Goal: Task Accomplishment & Management: Use online tool/utility

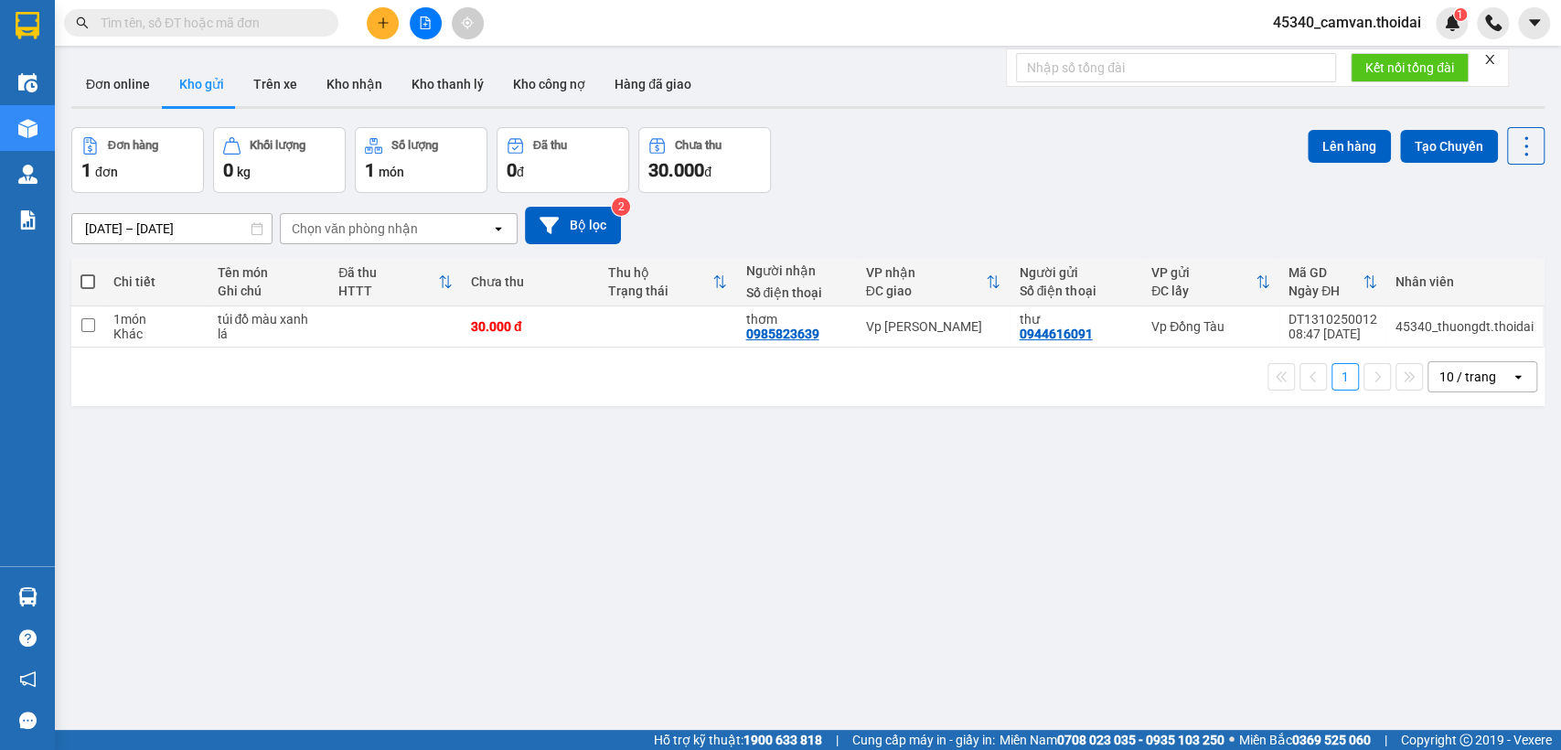
click at [67, 323] on div "ver 1.8.146 Đơn online Kho gửi Trên xe Kho nhận Kho thanh lý Kho công nợ Hàng đ…" at bounding box center [808, 430] width 1488 height 750
click at [85, 325] on input "checkbox" at bounding box center [88, 325] width 14 height 14
checkbox input "true"
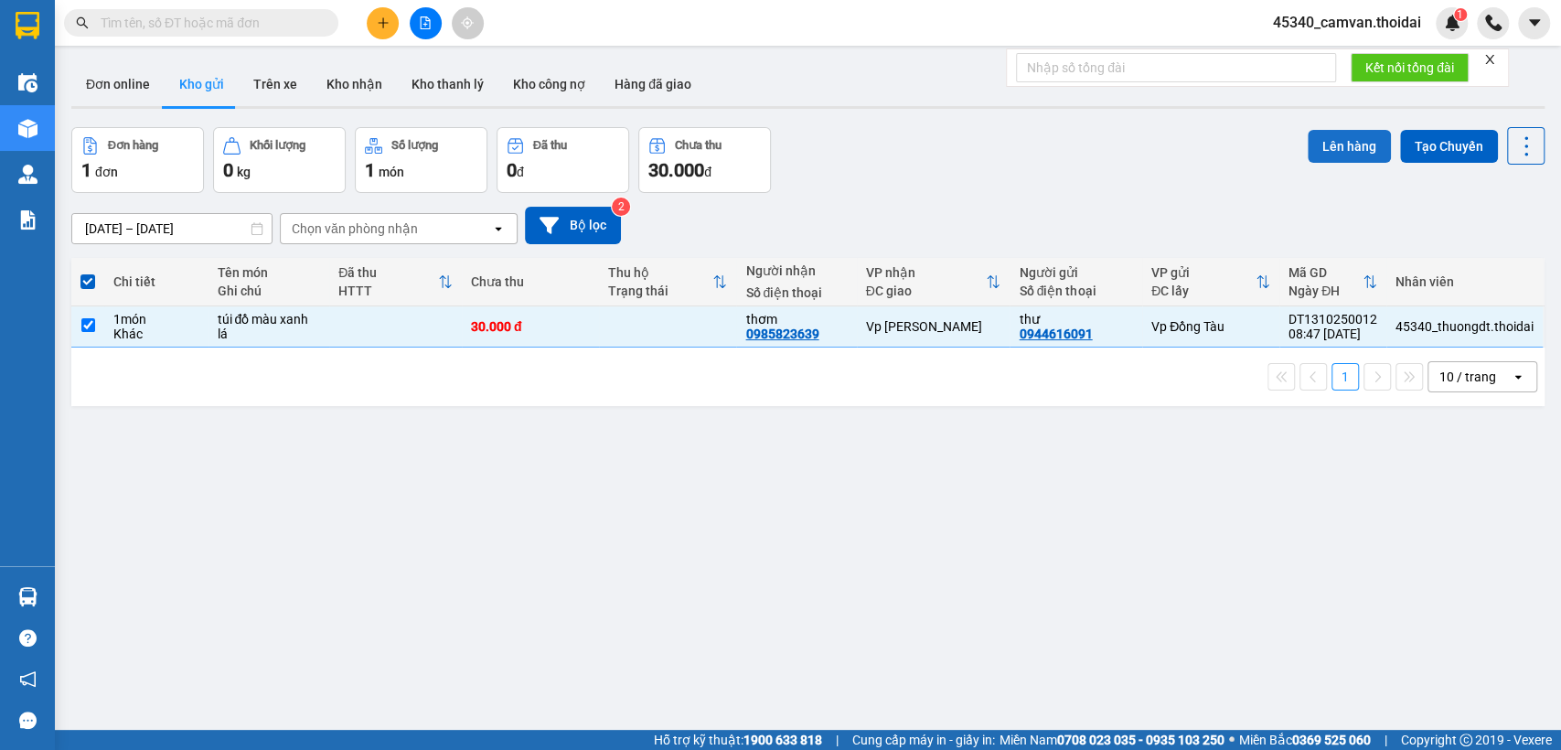
click at [1326, 134] on button "Lên hàng" at bounding box center [1349, 146] width 83 height 33
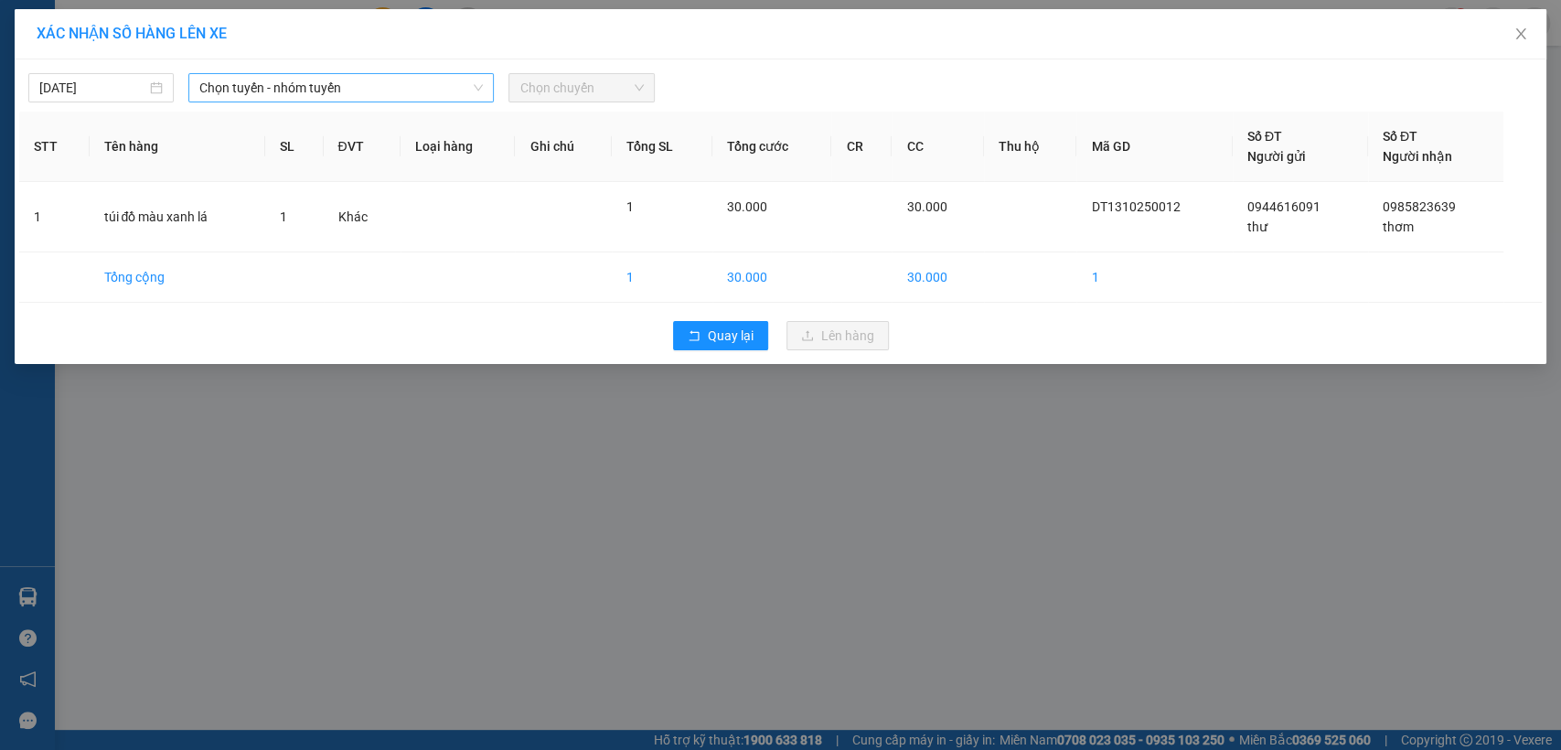
click at [256, 97] on span "Chọn tuyến - nhóm tuyến" at bounding box center [340, 87] width 283 height 27
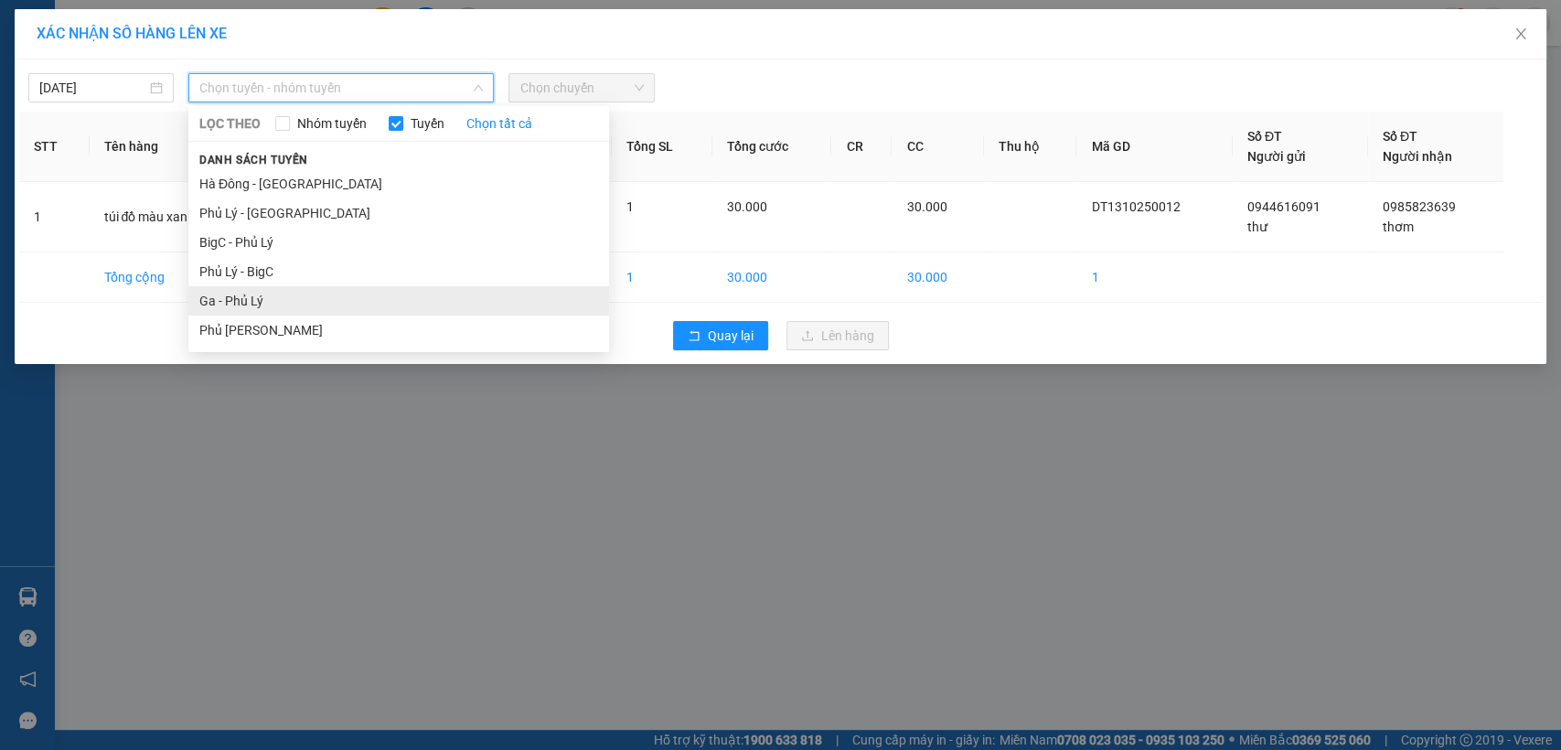
click at [223, 304] on li "Ga - Phủ Lý" at bounding box center [398, 300] width 421 height 29
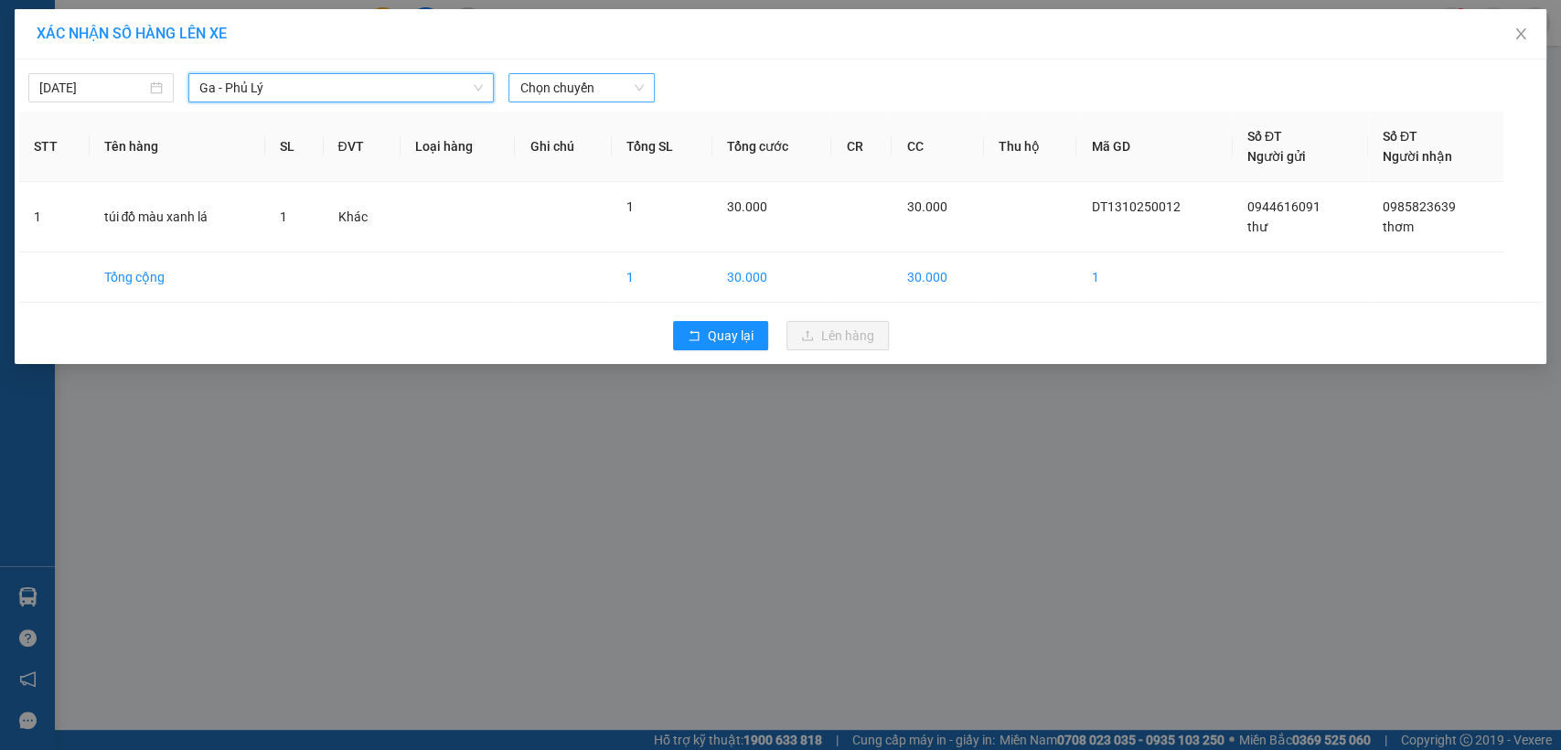
click at [614, 84] on span "Chọn chuyến" at bounding box center [580, 87] width 123 height 27
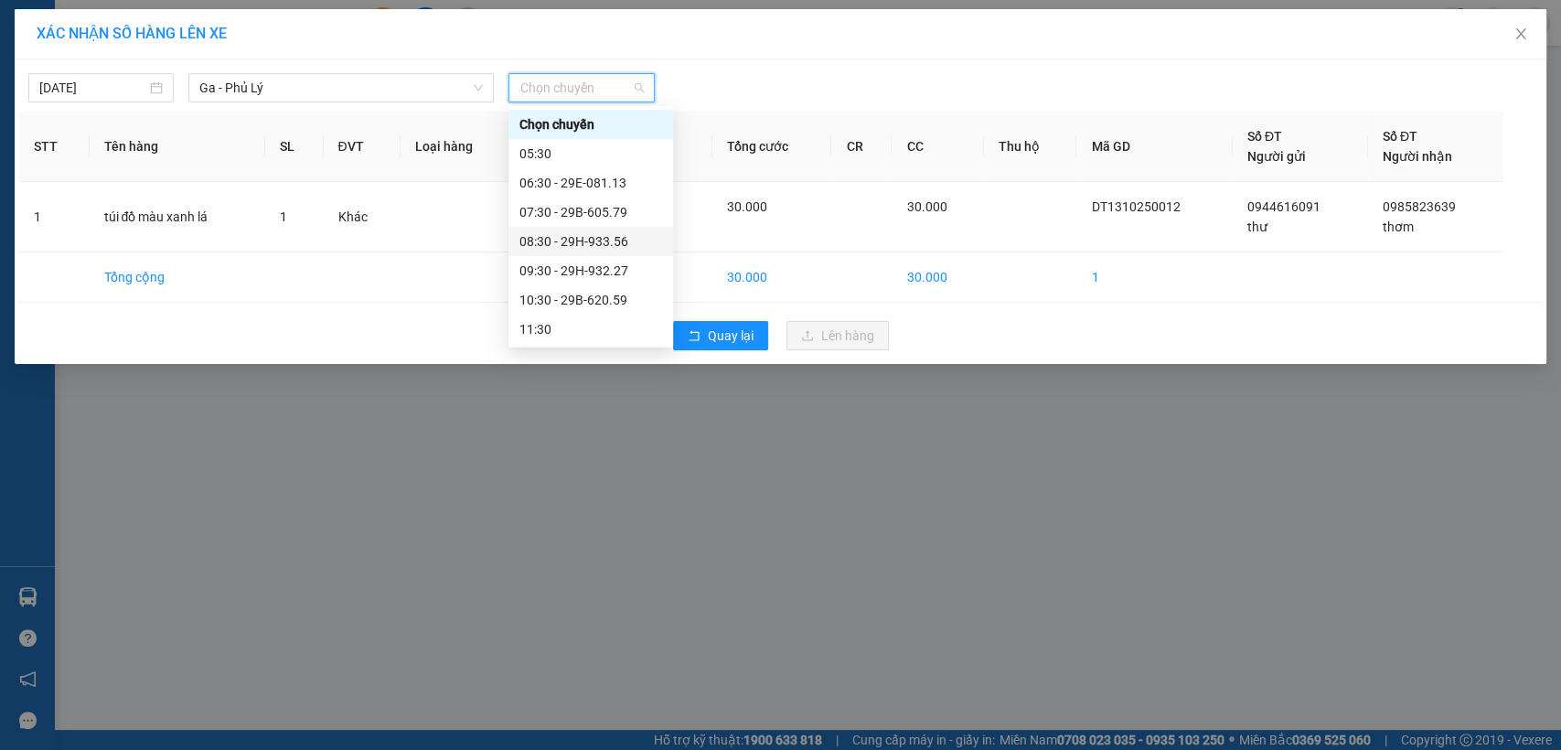
click at [559, 240] on div "08:30 - 29H-933.56" at bounding box center [590, 241] width 143 height 20
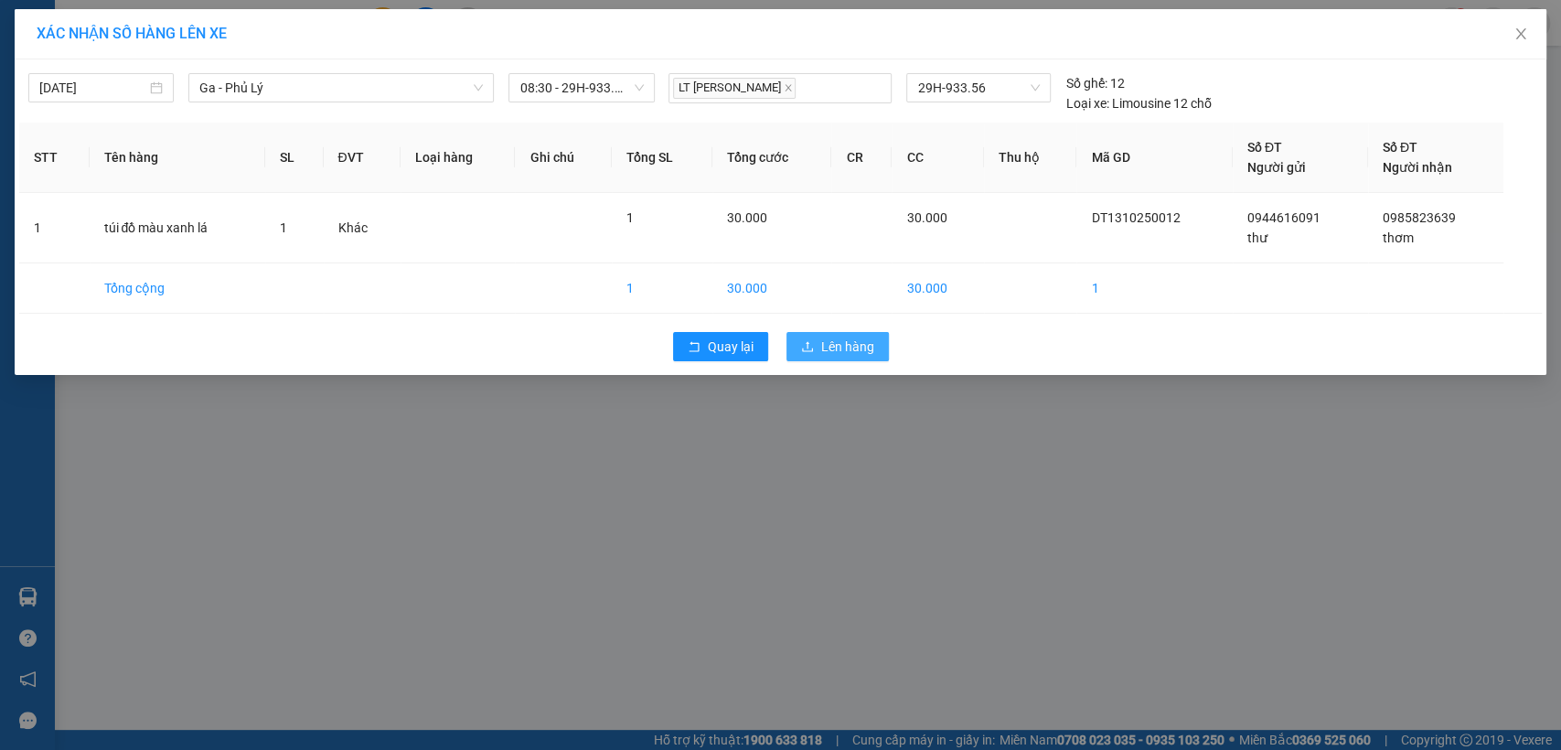
click at [863, 337] on span "Lên hàng" at bounding box center [847, 347] width 53 height 20
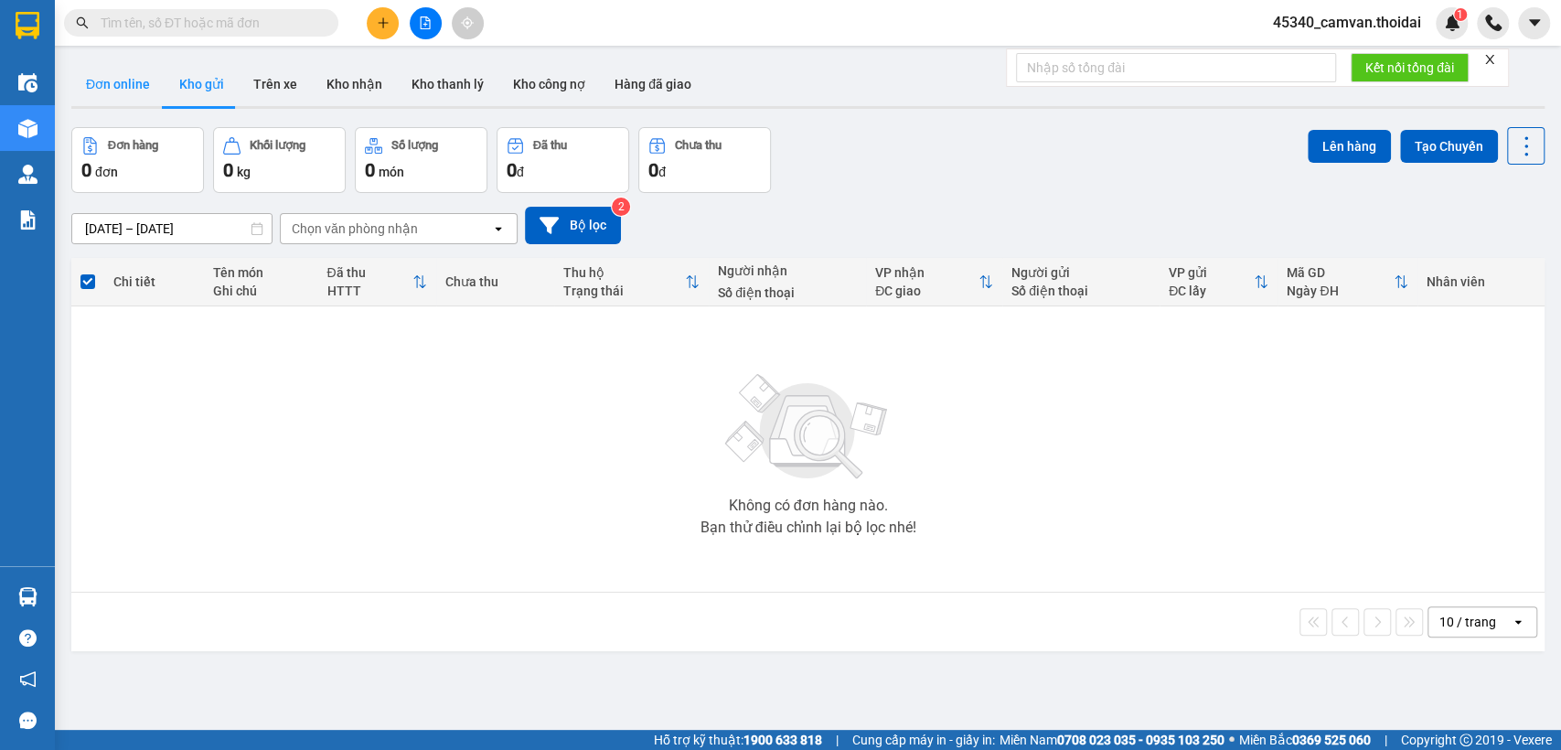
click at [112, 86] on button "Đơn online" at bounding box center [117, 84] width 93 height 44
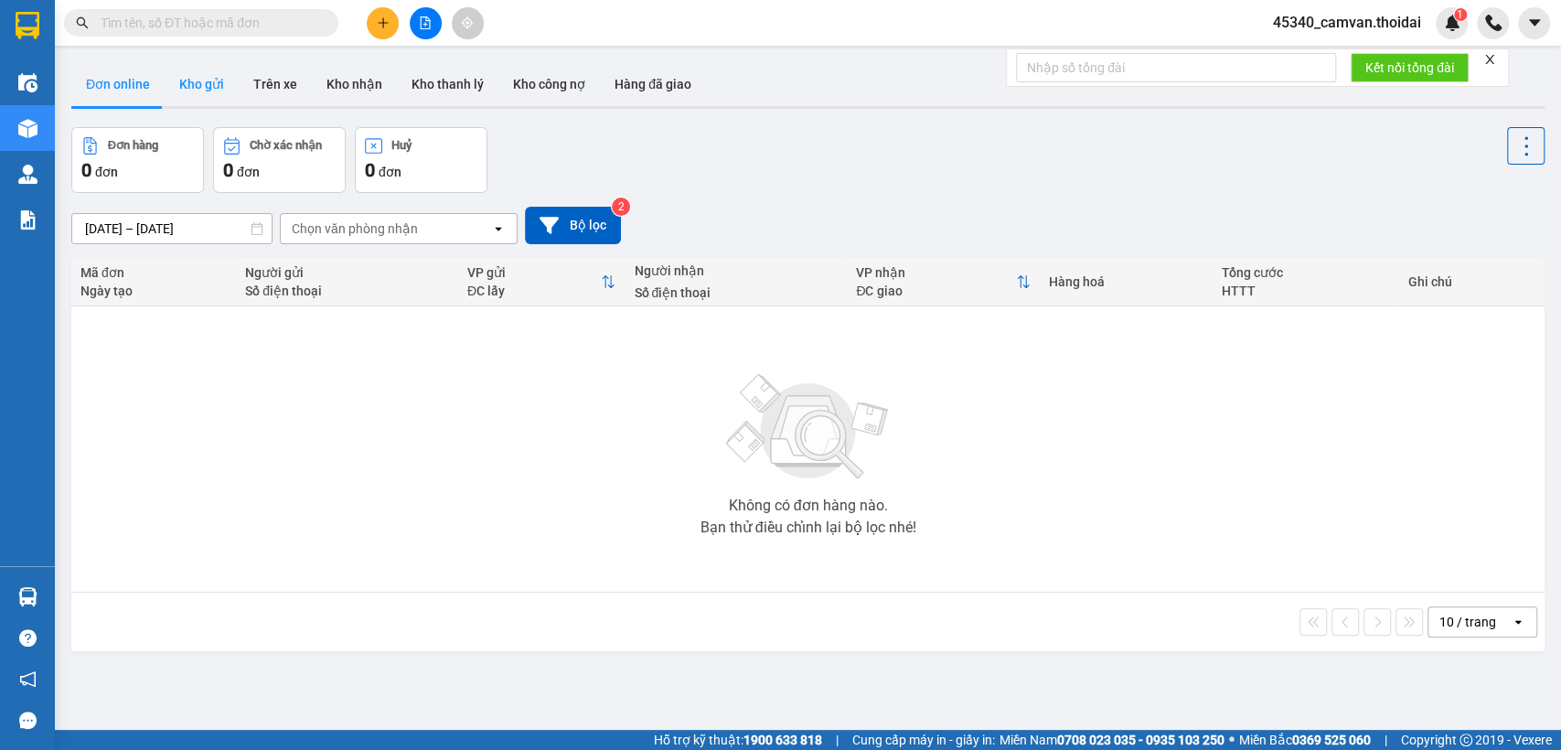
click at [209, 81] on button "Kho gửi" at bounding box center [202, 84] width 74 height 44
type input "11/10/2025 – 13/10/2025"
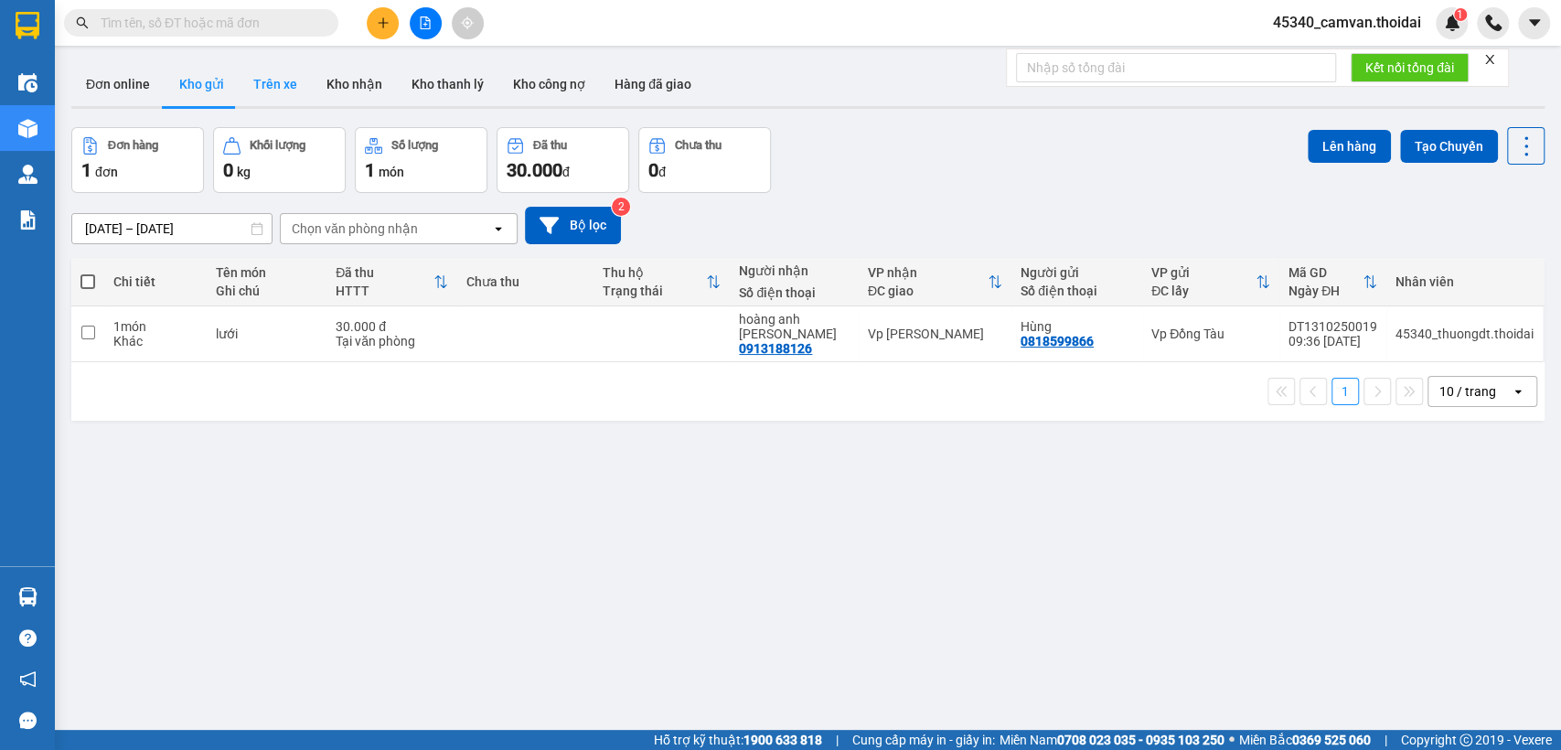
click at [256, 86] on button "Trên xe" at bounding box center [275, 84] width 73 height 44
